Goal: Check status: Check status

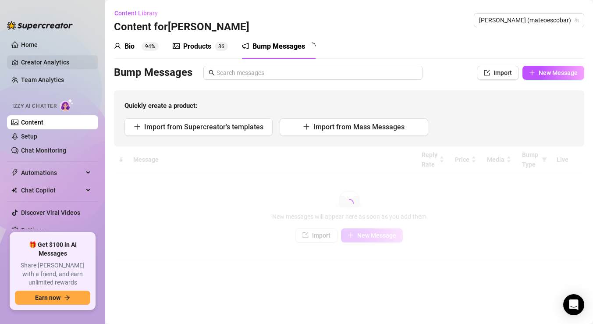
click at [43, 60] on link "Creator Analytics" at bounding box center [56, 62] width 70 height 14
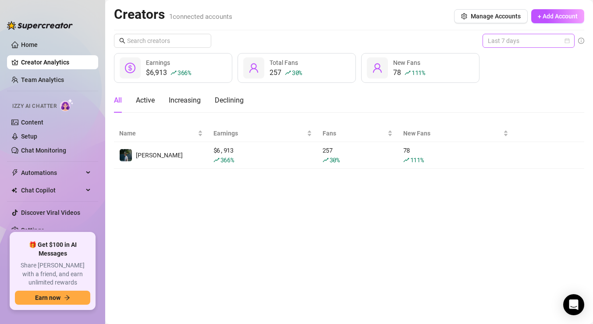
click at [527, 38] on span "Last 7 days" at bounding box center [527, 40] width 81 height 13
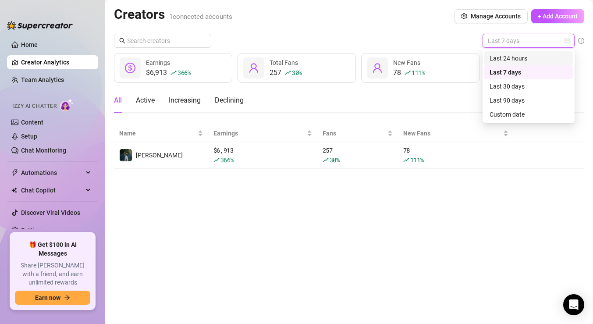
click at [517, 57] on div "Last 24 hours" at bounding box center [528, 58] width 78 height 10
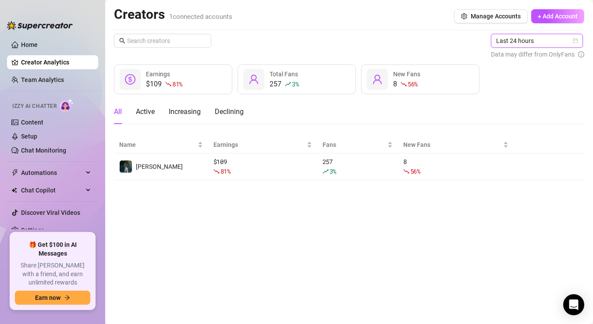
click at [522, 43] on span "Last 24 hours" at bounding box center [536, 40] width 81 height 13
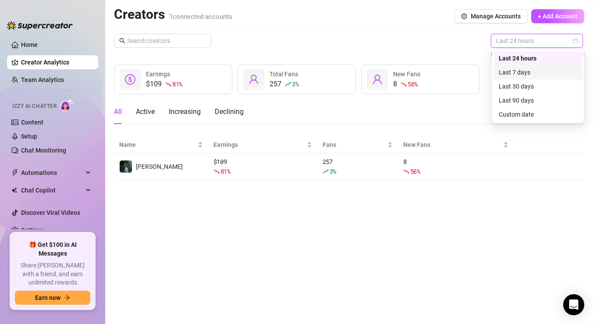
click at [517, 69] on div "Last 7 days" at bounding box center [537, 72] width 78 height 10
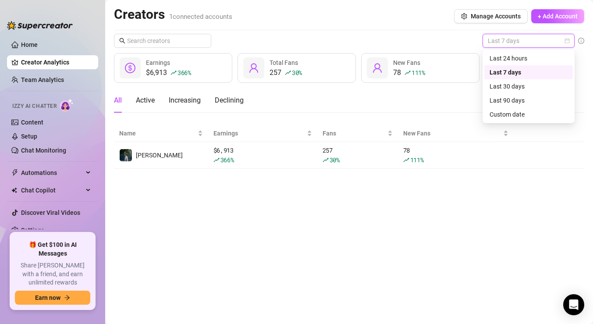
click at [520, 45] on span "Last 7 days" at bounding box center [527, 40] width 81 height 13
click at [512, 59] on div "Last 24 hours" at bounding box center [528, 58] width 78 height 10
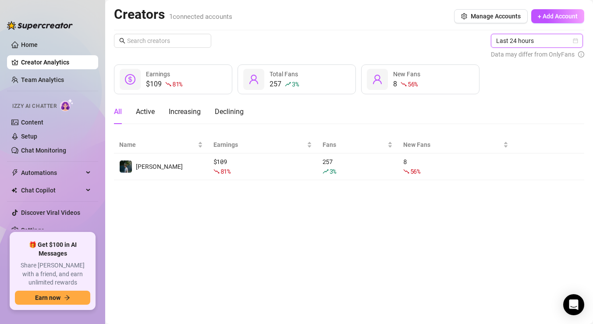
click at [513, 44] on span "Last 24 hours" at bounding box center [536, 40] width 81 height 13
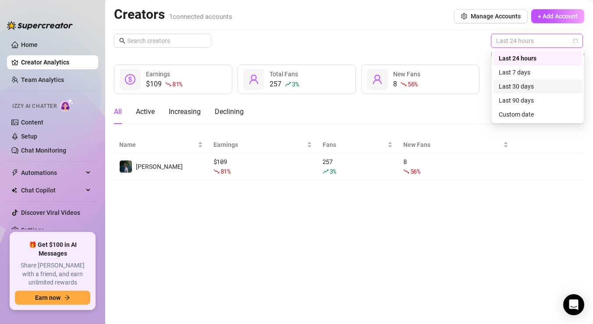
click at [505, 82] on div "Last 30 days" at bounding box center [537, 86] width 78 height 10
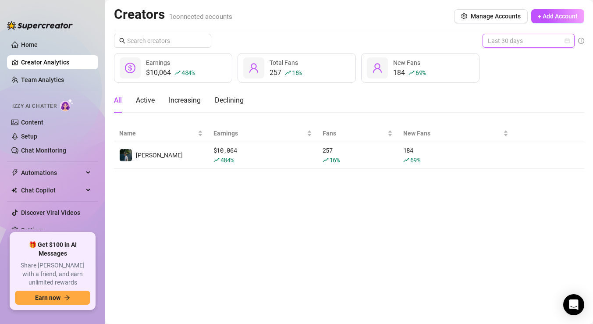
click at [509, 40] on span "Last 30 days" at bounding box center [527, 40] width 81 height 13
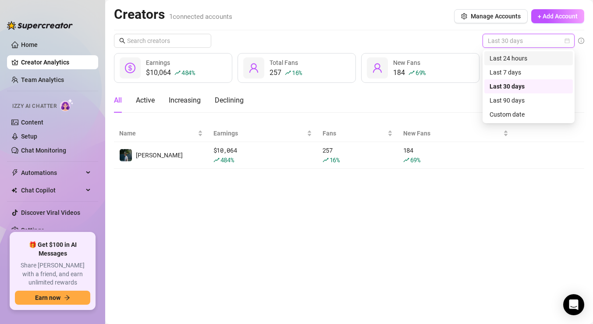
click at [500, 55] on div "Last 24 hours" at bounding box center [528, 58] width 78 height 10
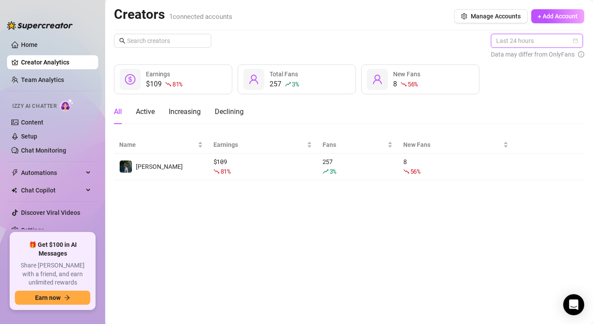
click at [508, 46] on span "Last 24 hours" at bounding box center [536, 40] width 81 height 13
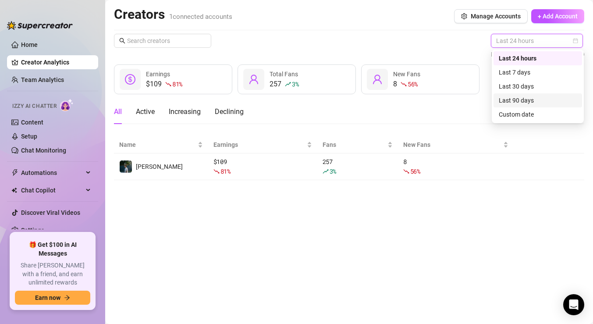
click at [512, 97] on div "Last 90 days" at bounding box center [537, 100] width 78 height 10
